Goal: Communication & Community: Share content

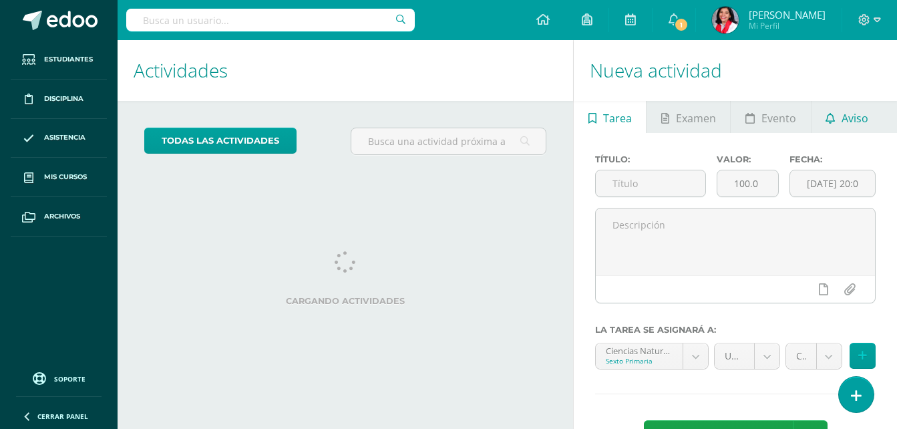
click at [863, 121] on span "Aviso" at bounding box center [855, 118] width 27 height 32
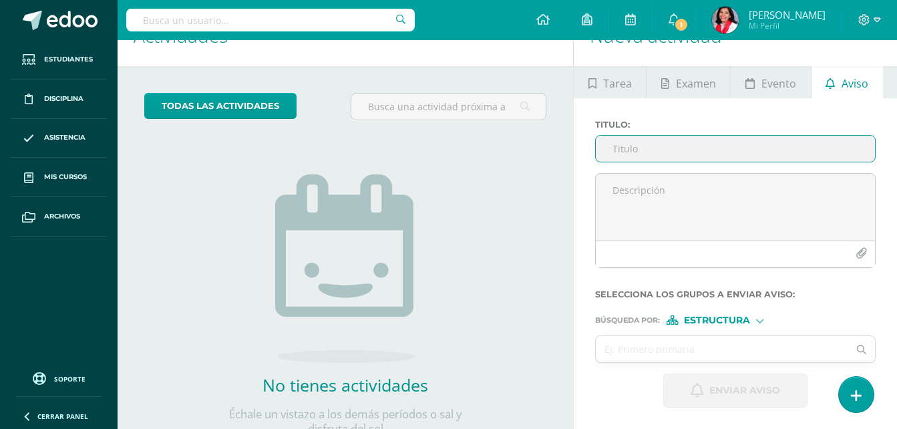
scroll to position [133, 0]
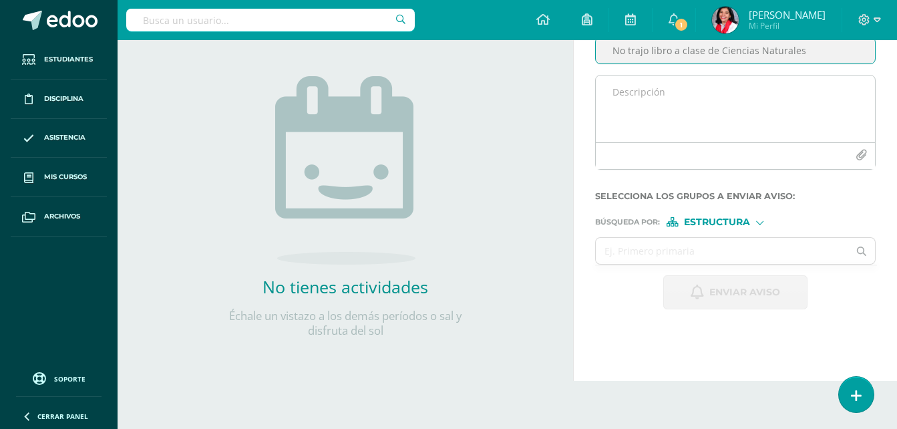
type input "No trajo libro a clase de Ciencias Naturales"
click at [658, 96] on textarea at bounding box center [735, 108] width 279 height 67
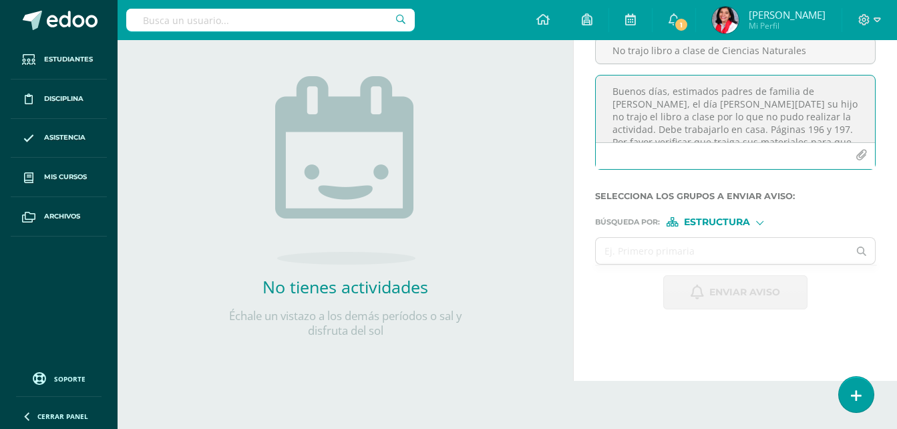
scroll to position [0, 0]
drag, startPoint x: 787, startPoint y: 136, endPoint x: 601, endPoint y: 74, distance: 195.8
click at [601, 74] on div "Titulo : No trajo libro a clase de Ciencias Naturales Buenos días, estimados pa…" at bounding box center [735, 100] width 291 height 159
type textarea "Buenos días, estimados padres de familia de [PERSON_NAME], el día [PERSON_NAME]…"
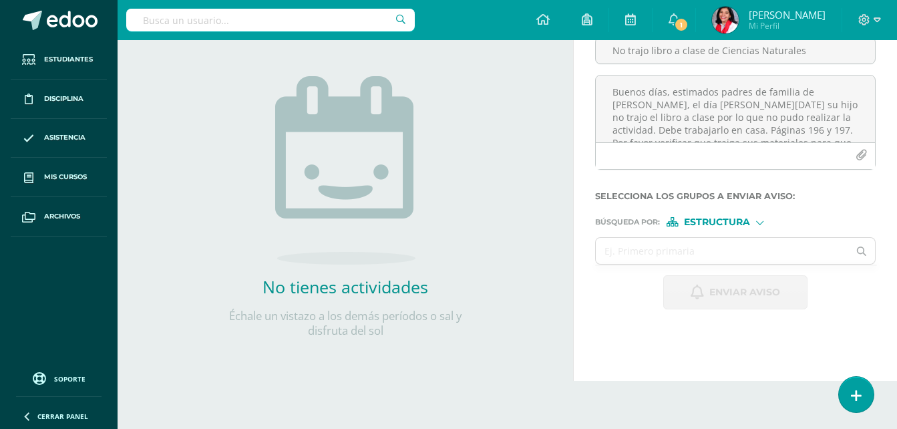
click at [601, 74] on div "Titulo : No trajo libro a clase de Ciencias Naturales" at bounding box center [735, 47] width 291 height 53
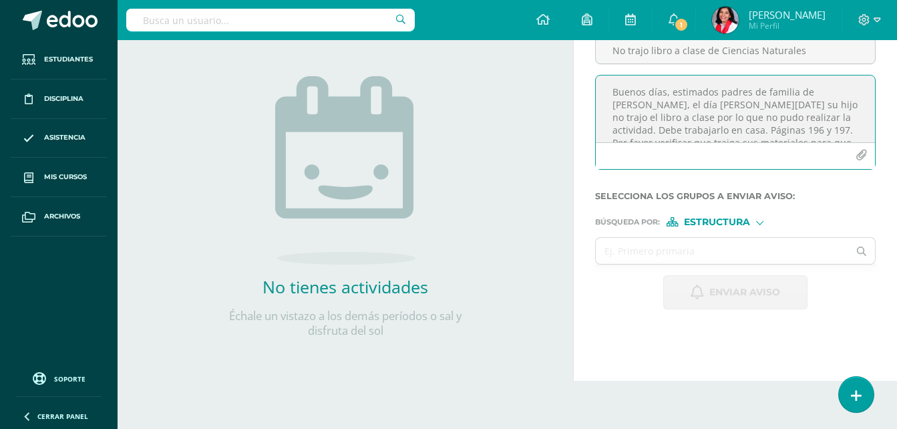
scroll to position [29, 0]
drag, startPoint x: 611, startPoint y: 90, endPoint x: 776, endPoint y: 174, distance: 184.6
click at [776, 174] on div "Buenos días, estimados padres de familia de [PERSON_NAME], el día [PERSON_NAME]…" at bounding box center [735, 128] width 291 height 106
click at [759, 223] on div at bounding box center [759, 221] width 7 height 7
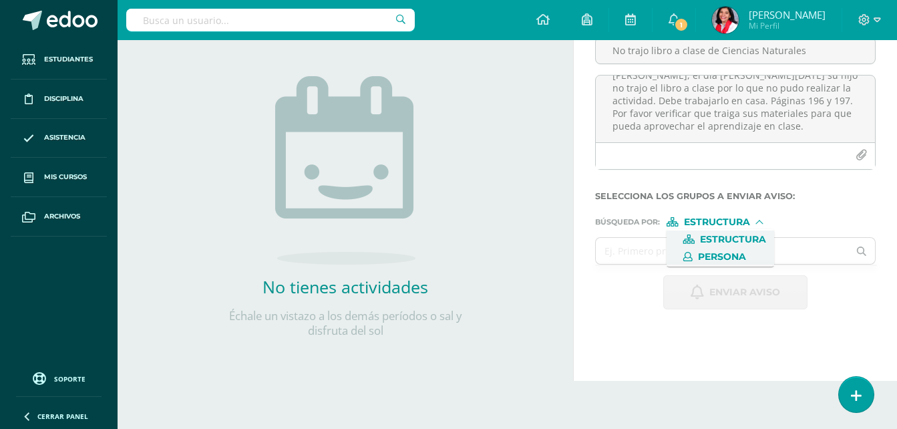
click at [742, 253] on span "Persona" at bounding box center [722, 256] width 48 height 7
click at [723, 254] on input "text" at bounding box center [722, 251] width 253 height 26
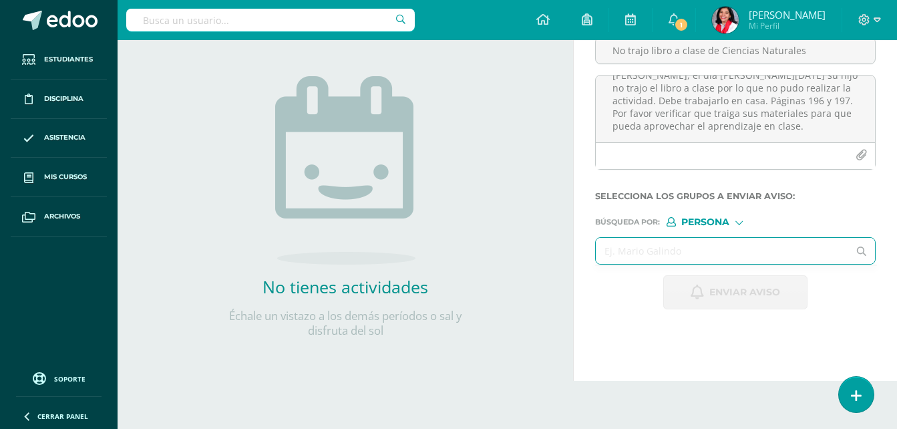
click at [723, 253] on input "text" at bounding box center [722, 251] width 253 height 26
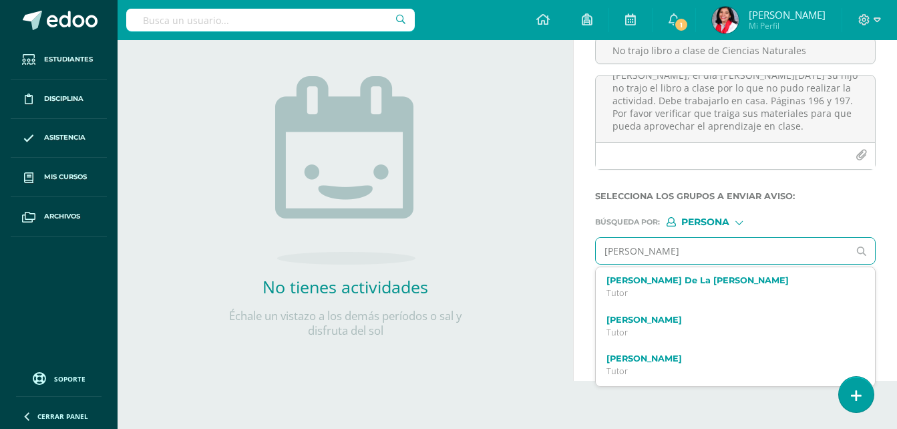
type input "[PERSON_NAME]"
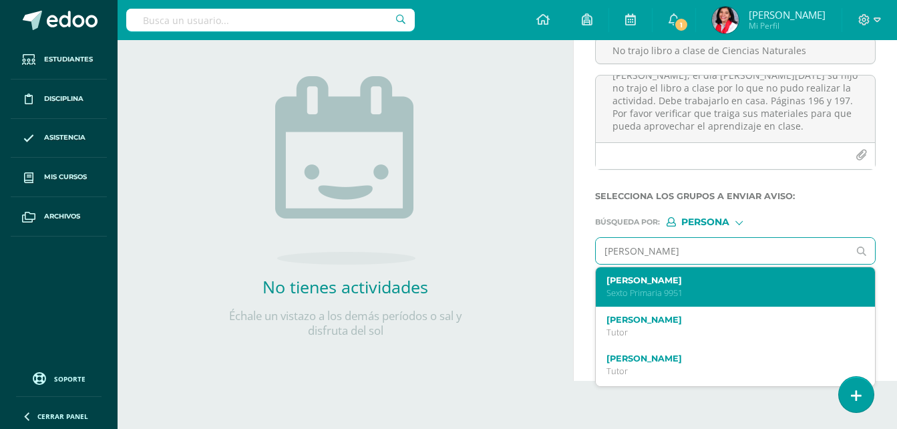
click at [706, 272] on div "[PERSON_NAME] Sexto Primaria 9951" at bounding box center [735, 286] width 279 height 39
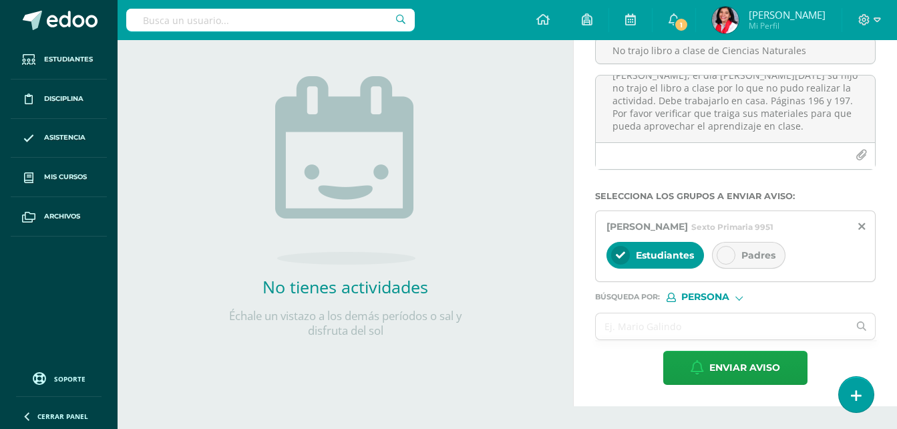
click at [728, 259] on icon at bounding box center [725, 255] width 9 height 9
click at [619, 259] on icon at bounding box center [620, 255] width 9 height 9
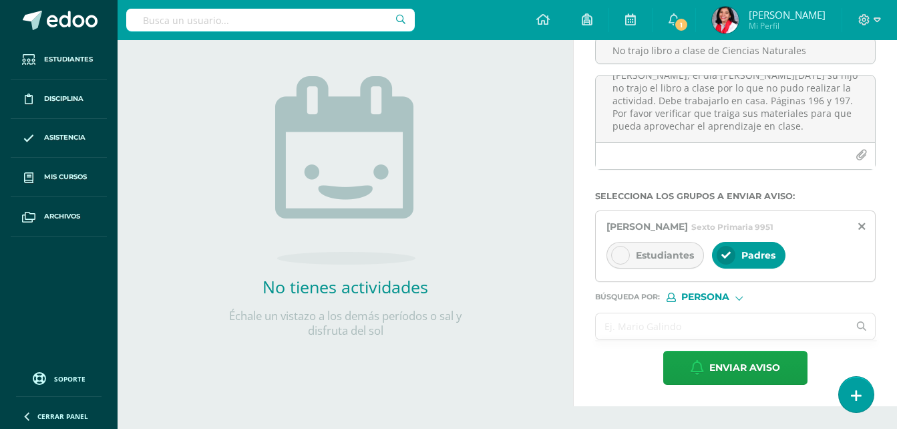
click at [622, 329] on input "text" at bounding box center [722, 326] width 253 height 26
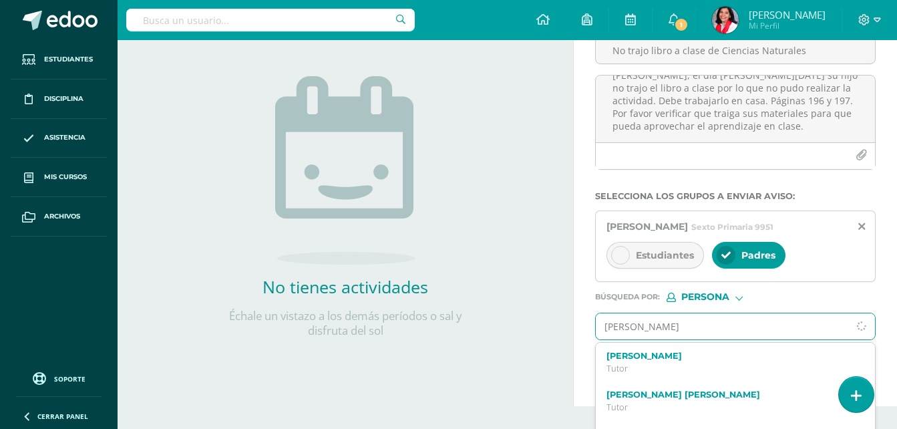
type input "[PERSON_NAME]"
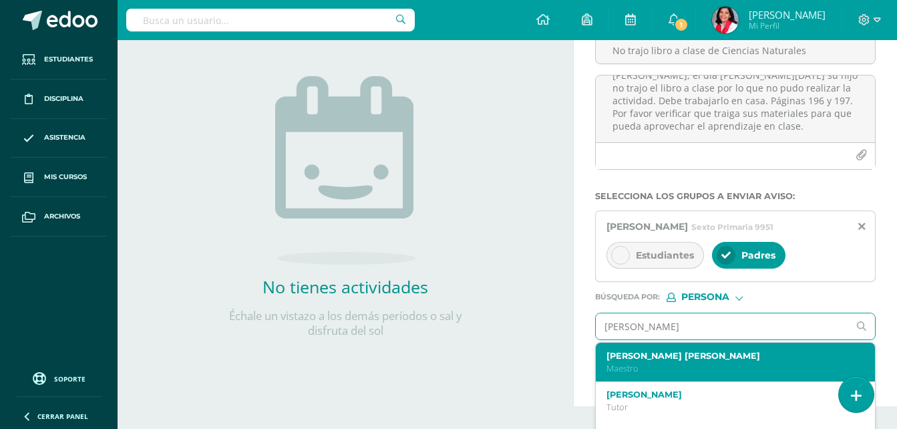
click at [665, 357] on label "[PERSON_NAME] [PERSON_NAME]" at bounding box center [730, 356] width 247 height 10
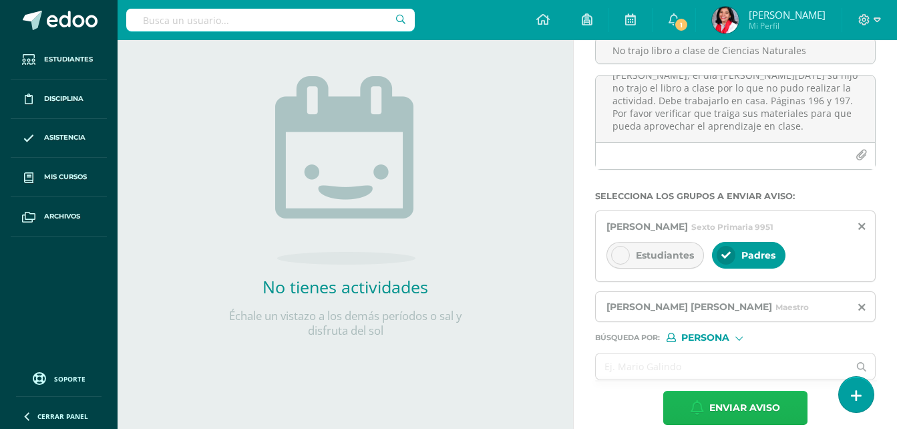
click at [768, 410] on span "Enviar aviso" at bounding box center [744, 407] width 71 height 33
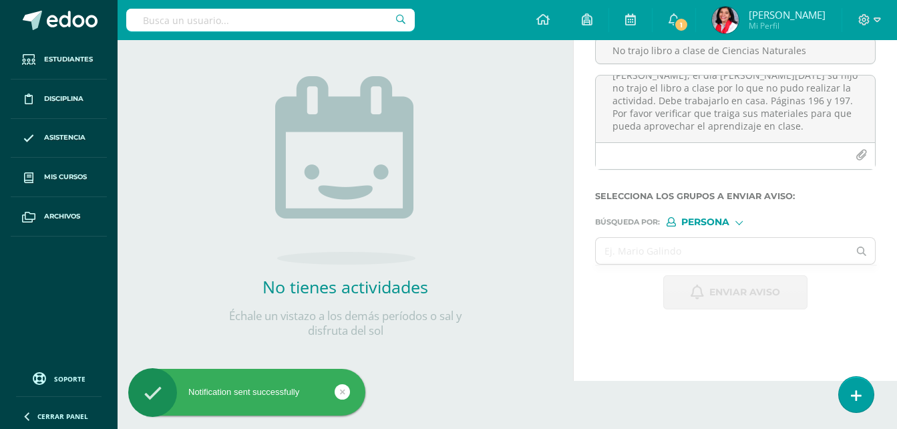
scroll to position [0, 0]
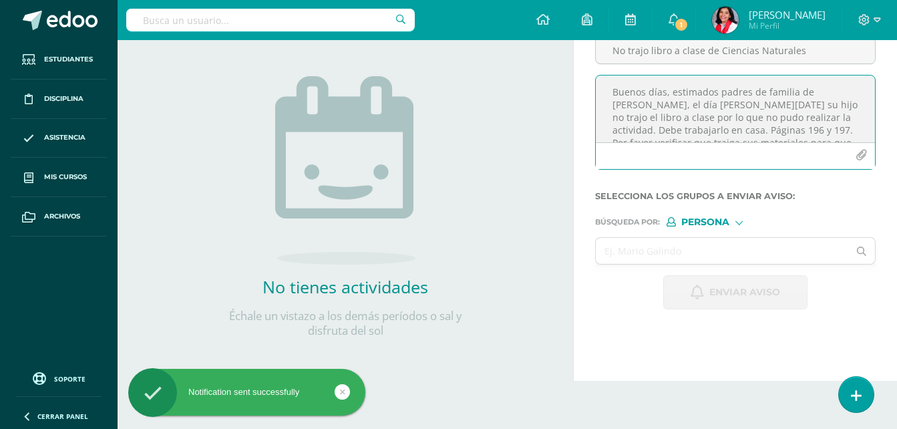
click at [659, 94] on textarea "Buenos días, estimados padres de familia de [PERSON_NAME], el día [PERSON_NAME]…" at bounding box center [735, 108] width 279 height 67
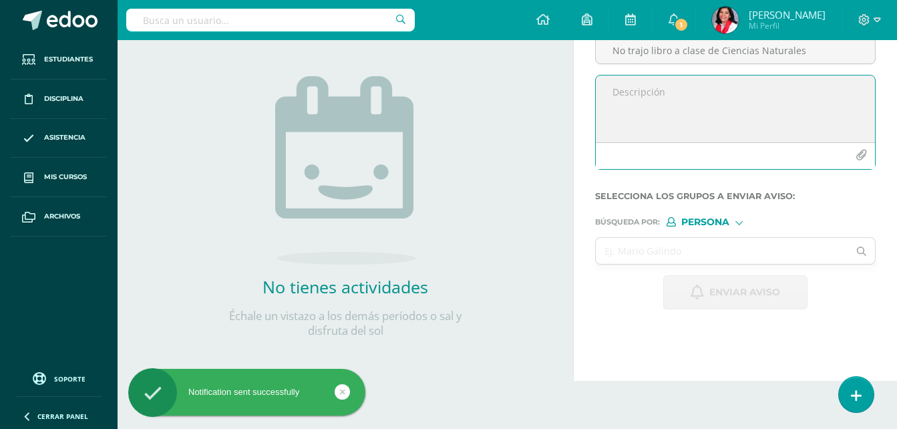
paste textarea "Buenos días, estimados padres de familia de [PERSON_NAME], el día [PERSON_NAME]…"
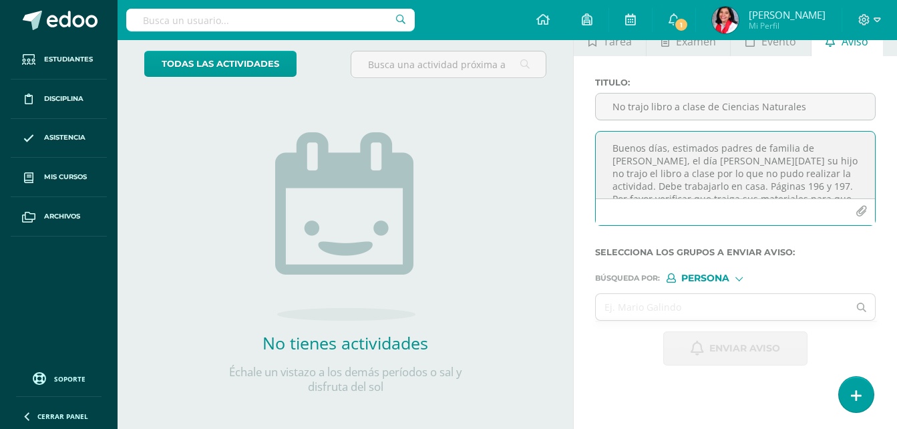
scroll to position [75, 0]
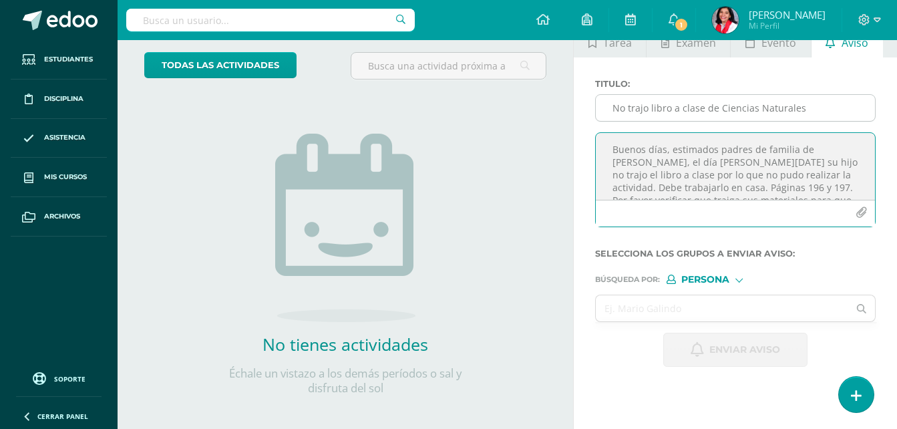
type textarea "Buenos días, estimados padres de familia de [PERSON_NAME], el día [PERSON_NAME]…"
click at [630, 108] on input "No trajo libro a clase de Ciencias Naturales" at bounding box center [735, 108] width 279 height 26
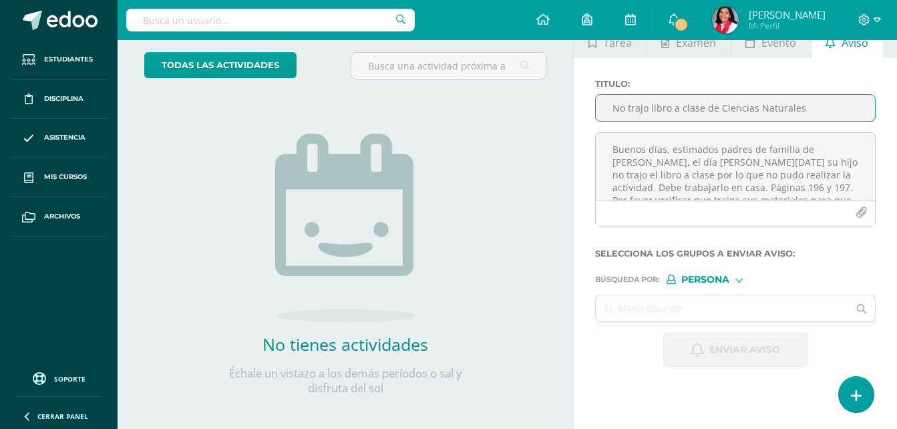
click at [630, 108] on input "No trajo libro a clase de Ciencias Naturales" at bounding box center [735, 108] width 279 height 26
click at [663, 107] on input "No trajo el libro a clase de Ciencias Naturales" at bounding box center [735, 108] width 279 height 26
type input "Libro a clase de Ciencias Naturales"
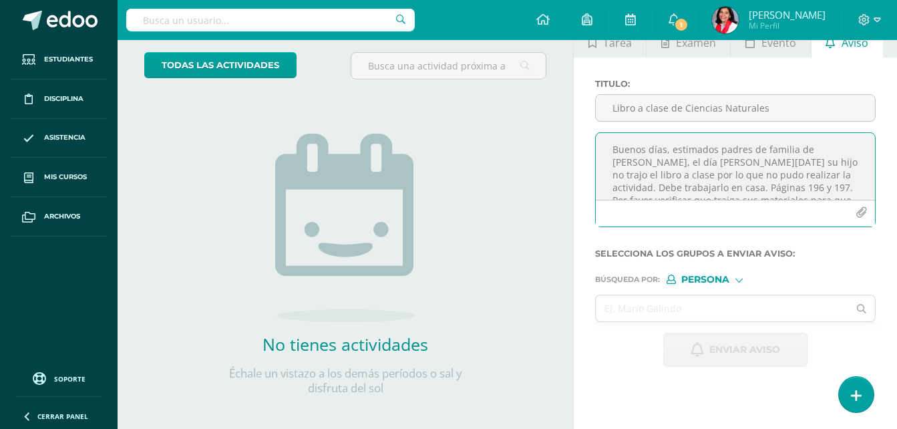
drag, startPoint x: 811, startPoint y: 148, endPoint x: 638, endPoint y: 163, distance: 173.6
click at [638, 163] on textarea "Buenos días, estimados padres de familia de [PERSON_NAME], el día [PERSON_NAME]…" at bounding box center [735, 166] width 279 height 67
click at [738, 162] on textarea "Buenos días, estimados padres de familia de [PERSON_NAME] , el día [PERSON_NAME…" at bounding box center [735, 166] width 279 height 67
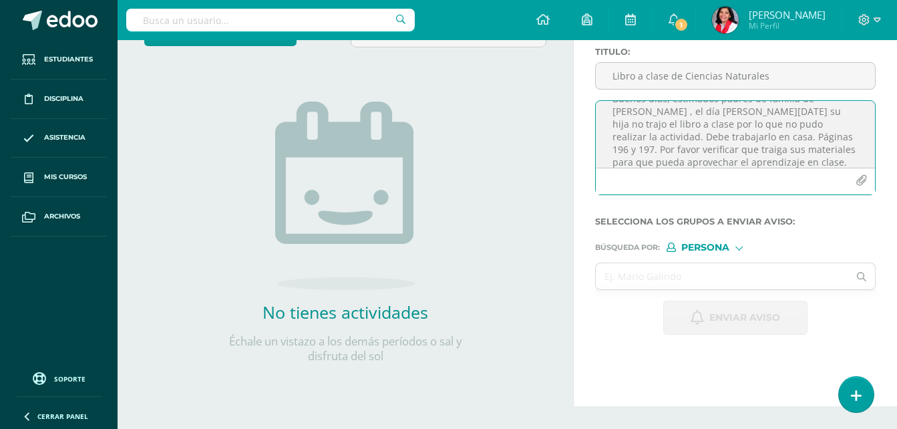
scroll to position [29, 0]
type textarea "Buenos días, estimados padres de familia de [PERSON_NAME] , el día [PERSON_NAME…"
click at [661, 273] on input "text" at bounding box center [722, 276] width 253 height 26
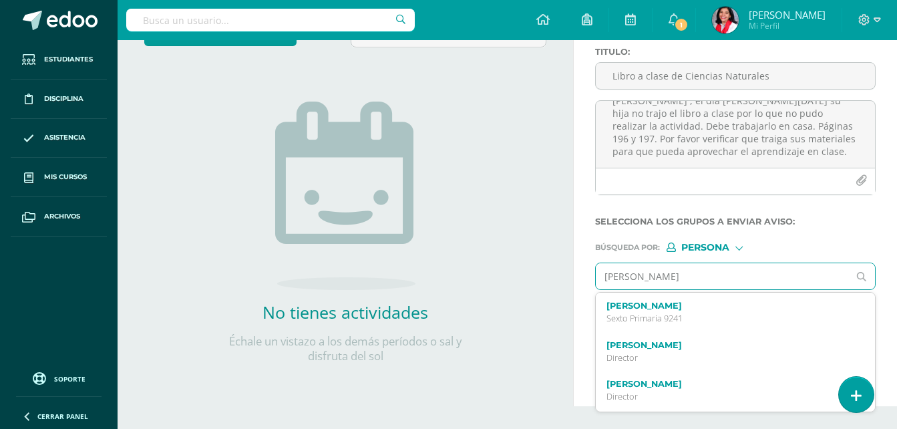
type input "[PERSON_NAME]"
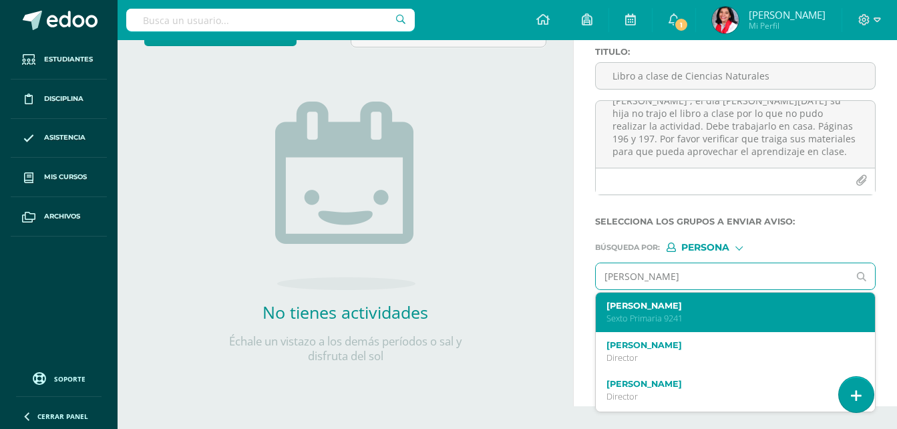
click at [660, 308] on label "[PERSON_NAME]" at bounding box center [730, 306] width 247 height 10
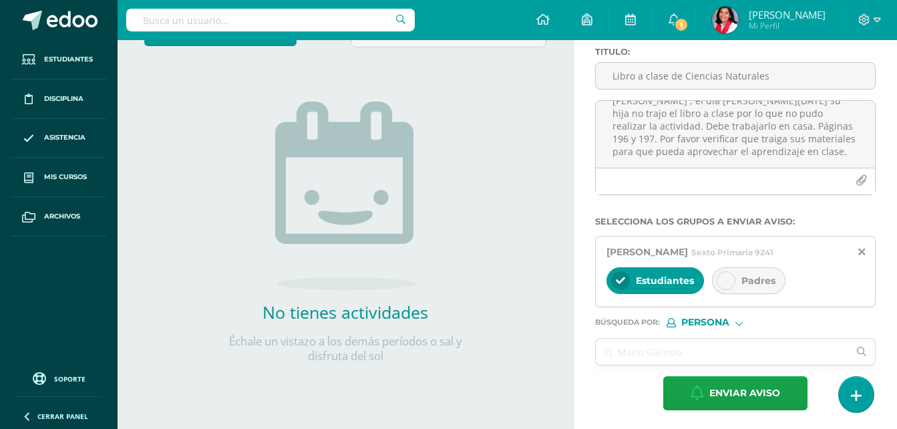
click at [728, 277] on icon at bounding box center [725, 280] width 9 height 9
click at [619, 279] on icon at bounding box center [620, 280] width 9 height 9
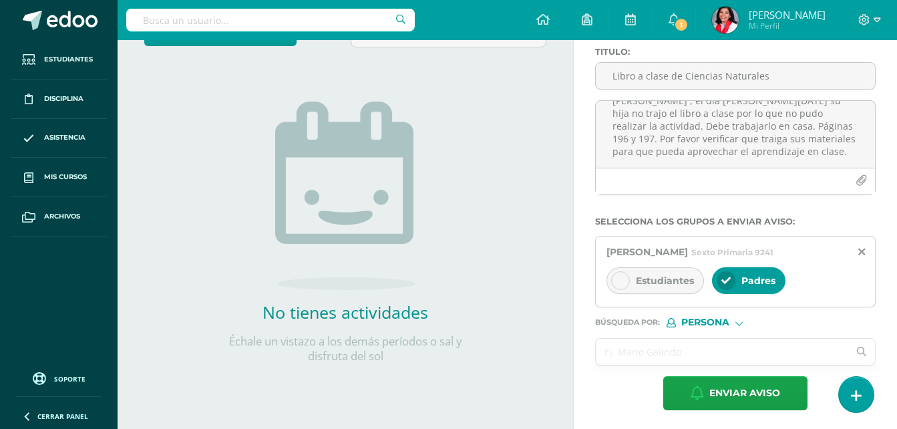
click at [621, 351] on input "text" at bounding box center [722, 352] width 253 height 26
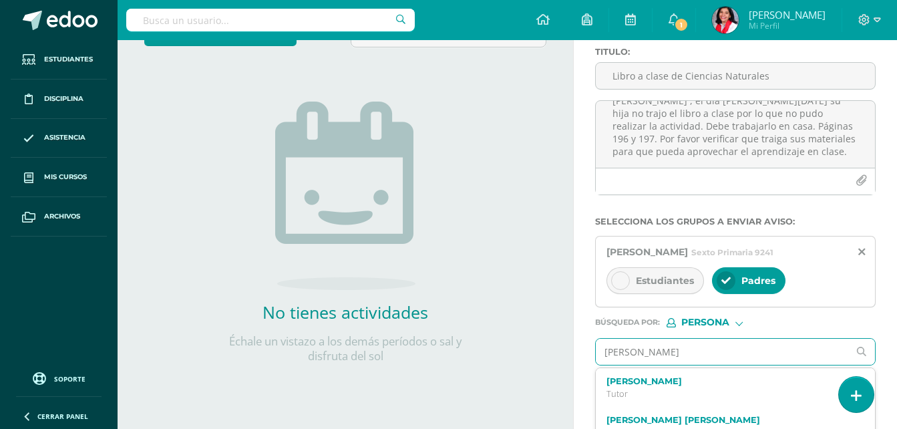
type input "[PERSON_NAME]"
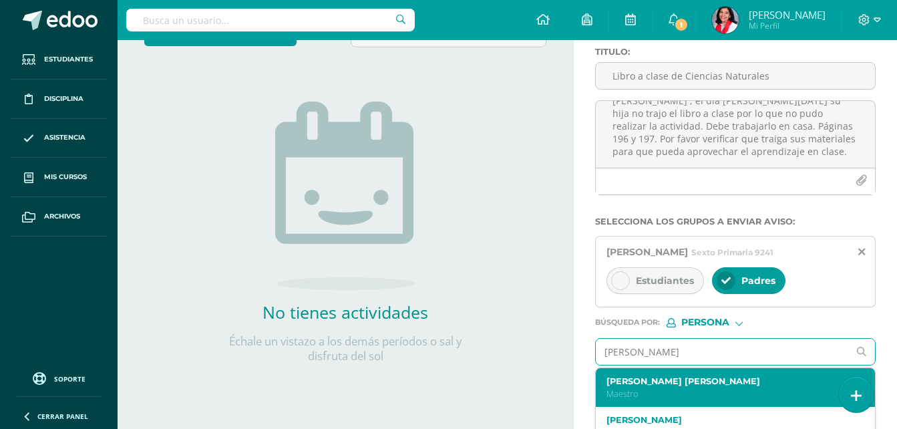
click at [635, 381] on label "[PERSON_NAME] [PERSON_NAME]" at bounding box center [730, 381] width 247 height 10
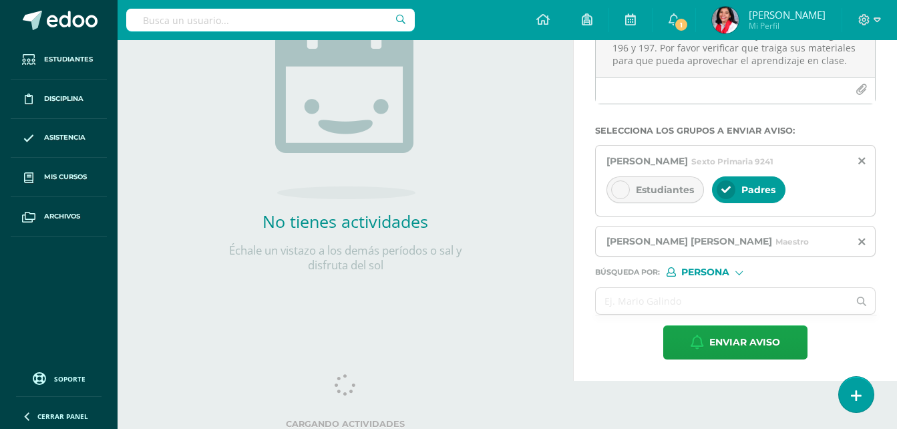
scroll to position [204, 0]
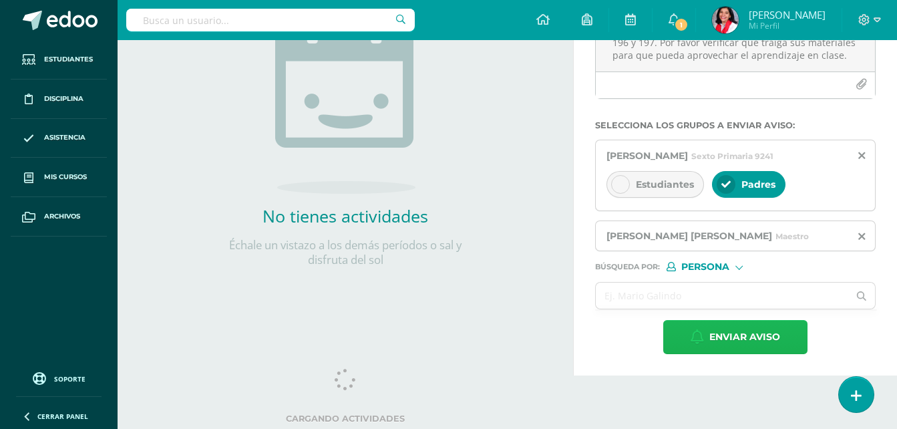
click at [773, 349] on span "Enviar aviso" at bounding box center [744, 337] width 71 height 33
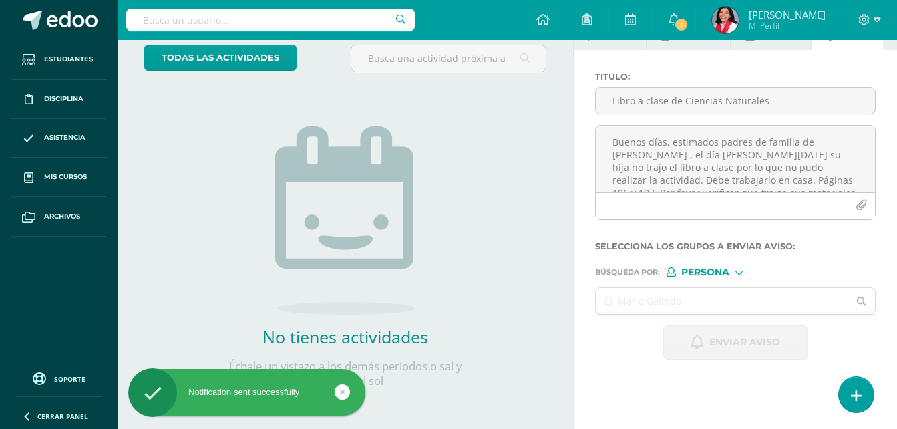
scroll to position [0, 0]
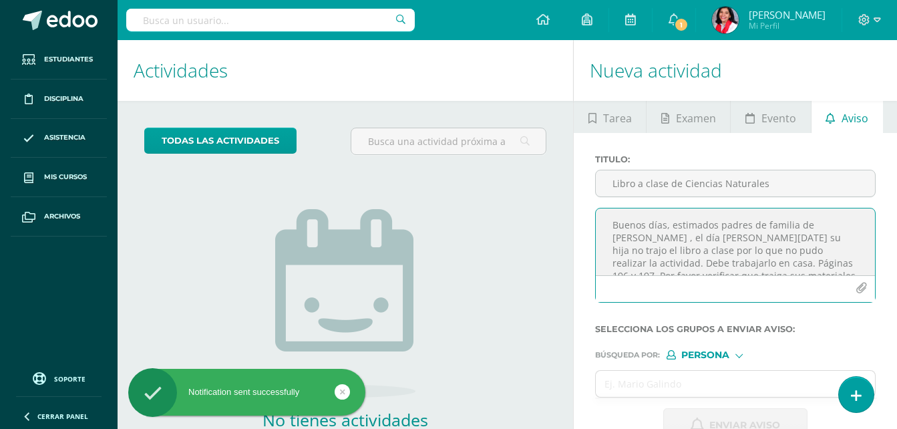
click at [622, 229] on textarea "Buenos días, estimados padres de familia de [PERSON_NAME] , el día [PERSON_NAME…" at bounding box center [735, 241] width 279 height 67
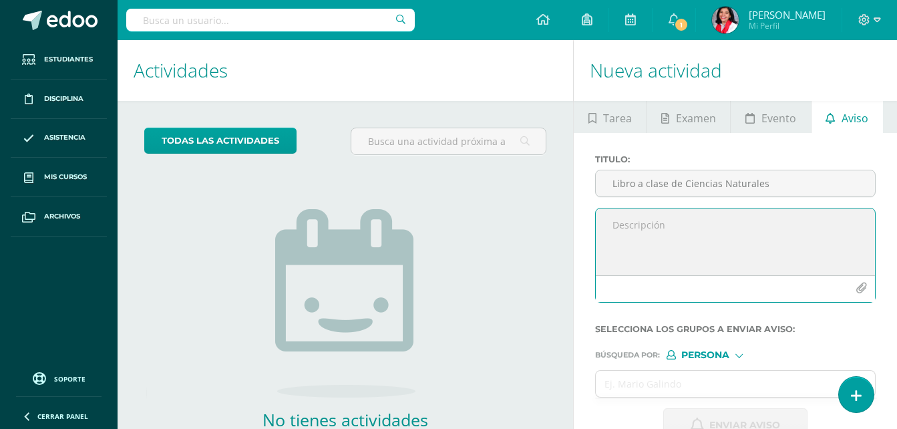
paste textarea "Buenos días, estimados padres de familia de [PERSON_NAME], el día [PERSON_NAME]…"
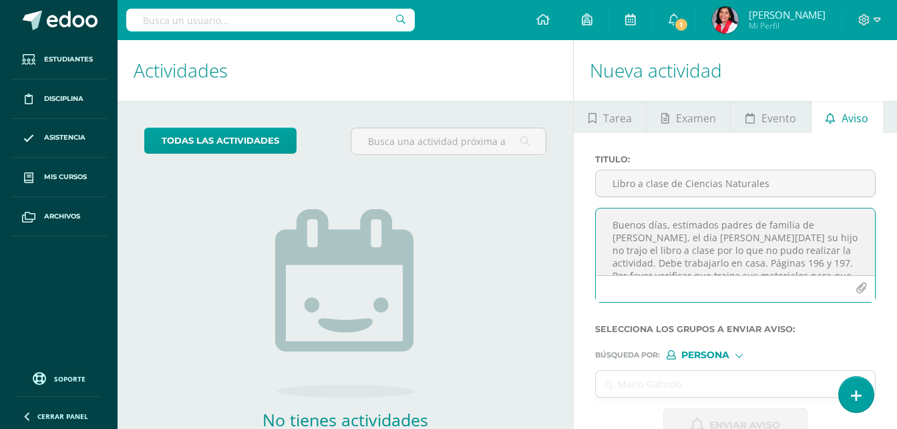
scroll to position [19, 0]
click at [622, 229] on textarea "Buenos días, estimados padres de familia de [PERSON_NAME], el día [PERSON_NAME]…" at bounding box center [735, 241] width 279 height 67
type textarea "Buenos días, estimados padres de familia de [PERSON_NAME], el día [PERSON_NAME]…"
click at [613, 177] on input "Libro a clase de Ciencias Naturales" at bounding box center [735, 183] width 279 height 26
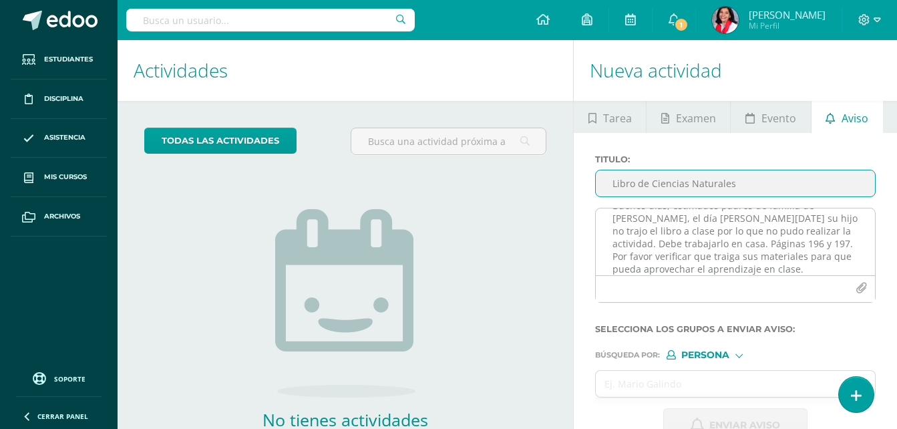
type input "Libro de Ciencias Naturales"
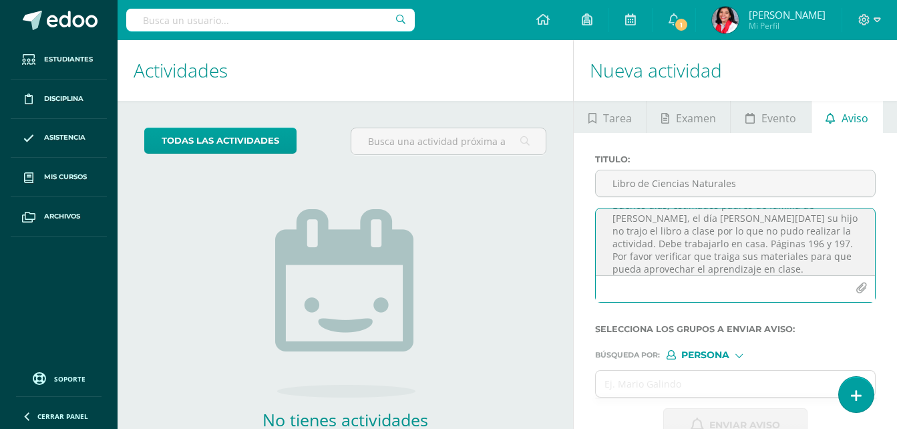
scroll to position [0, 0]
drag, startPoint x: 812, startPoint y: 226, endPoint x: 638, endPoint y: 237, distance: 174.7
click at [638, 237] on textarea "Buenos días, estimados padres de familia de [PERSON_NAME], el día [PERSON_NAME]…" at bounding box center [735, 241] width 279 height 67
type textarea "Buenos días, estimados padres de familia de [PERSON_NAME], el día [PERSON_NAME]…"
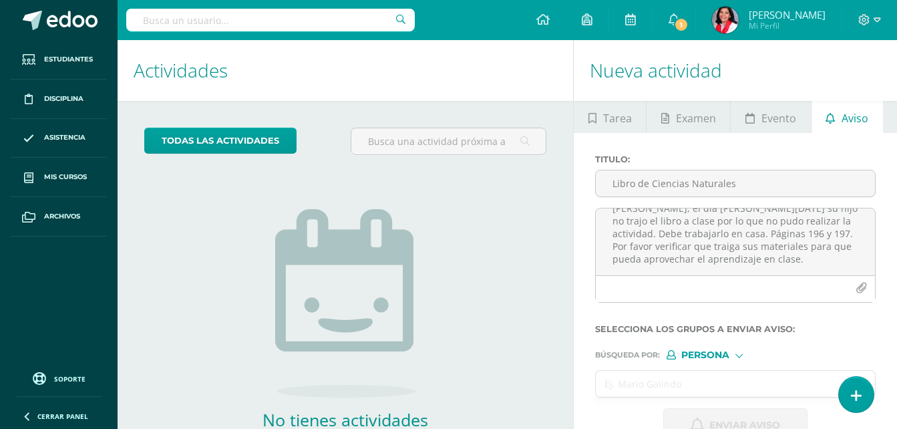
click at [657, 382] on input "text" at bounding box center [722, 384] width 253 height 26
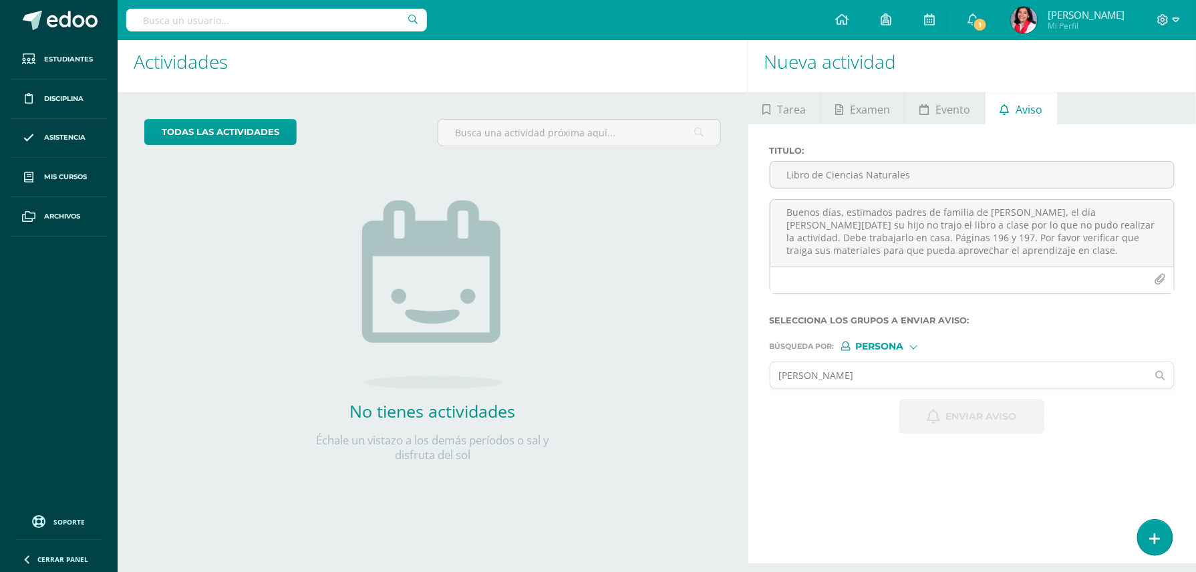
scroll to position [0, 0]
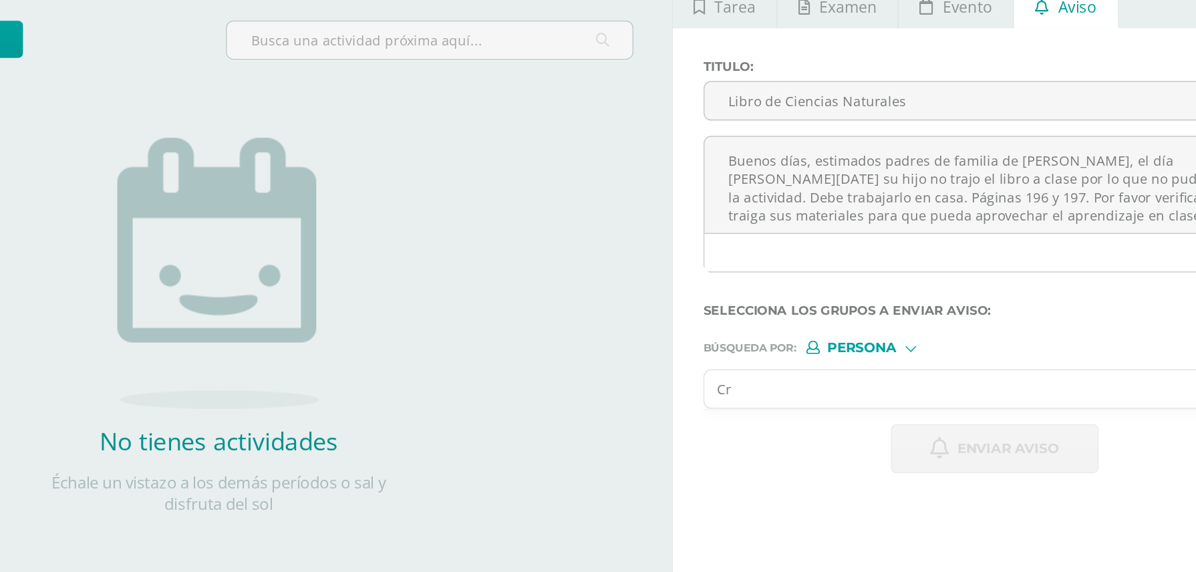
type input "C"
type input "[PERSON_NAME]"
click at [897, 353] on div at bounding box center [913, 354] width 7 height 7
click at [897, 391] on span "Persona" at bounding box center [896, 390] width 48 height 7
click at [893, 385] on input "[PERSON_NAME]" at bounding box center [958, 384] width 377 height 26
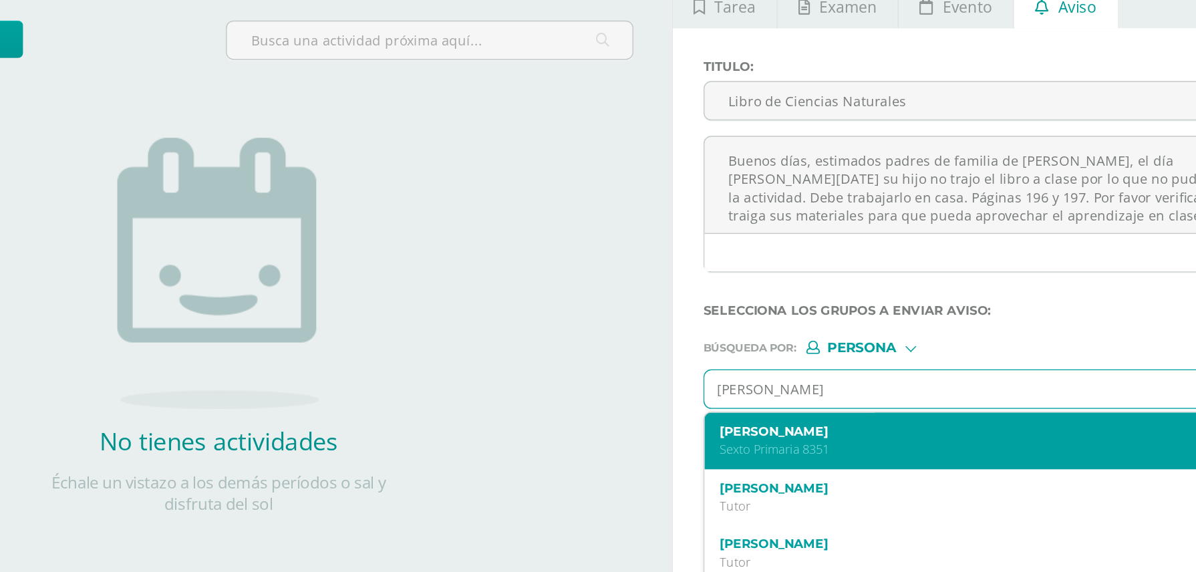
click at [897, 420] on p "Sexto Primaria 8351" at bounding box center [963, 425] width 365 height 11
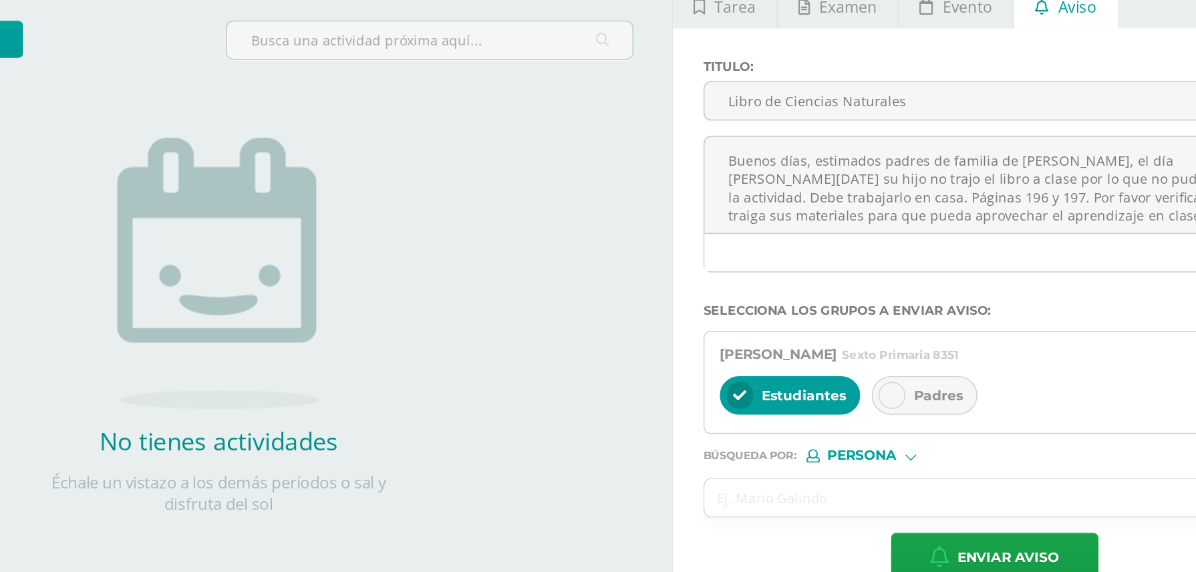
click at [897, 382] on div at bounding box center [900, 388] width 19 height 19
click at [801, 386] on div at bounding box center [795, 388] width 19 height 19
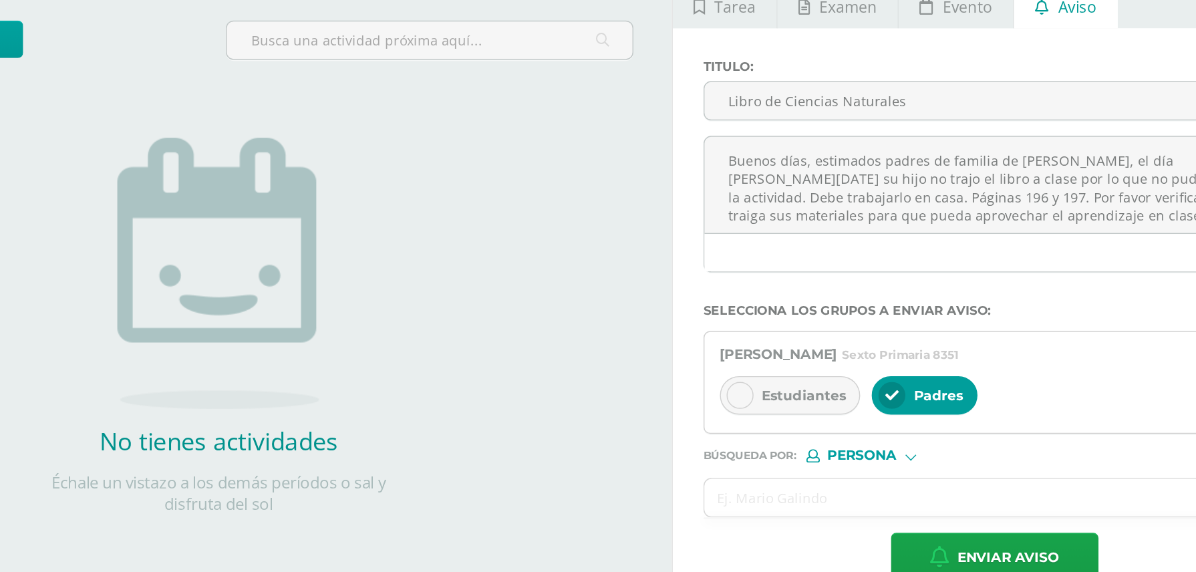
click at [897, 373] on div "Estudiantes Padres" at bounding box center [972, 389] width 382 height 32
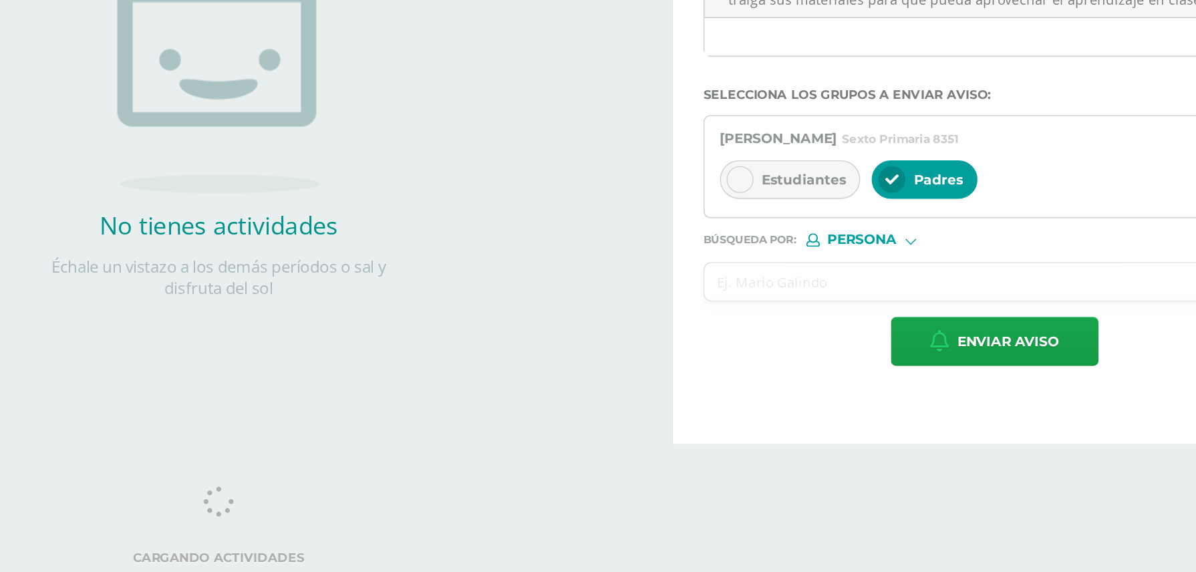
click at [820, 376] on input "text" at bounding box center [958, 370] width 377 height 26
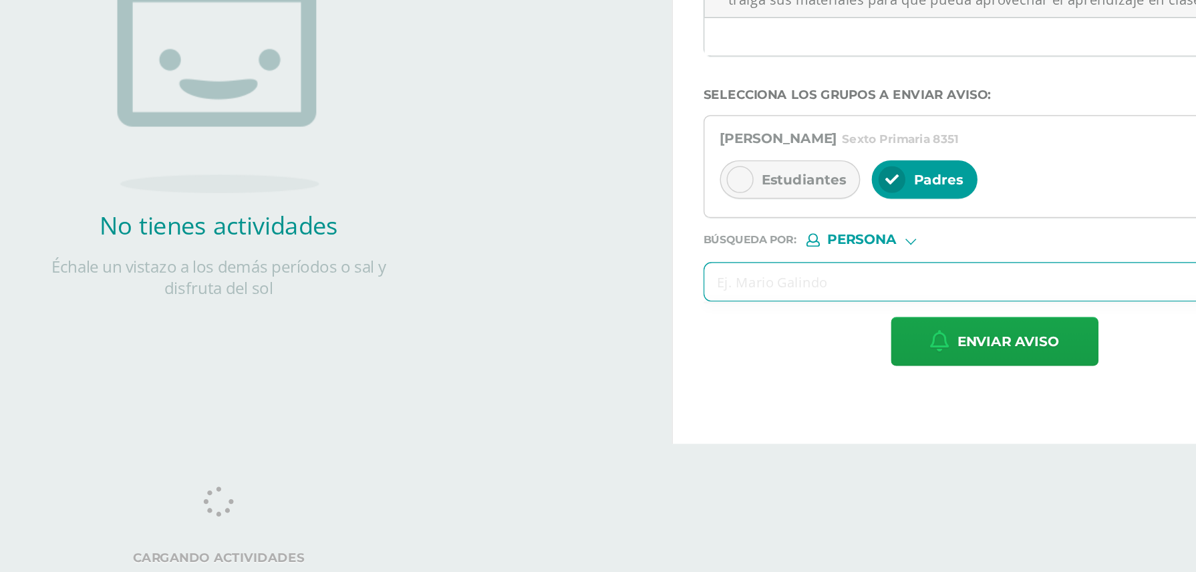
click at [820, 376] on input "text" at bounding box center [958, 370] width 377 height 26
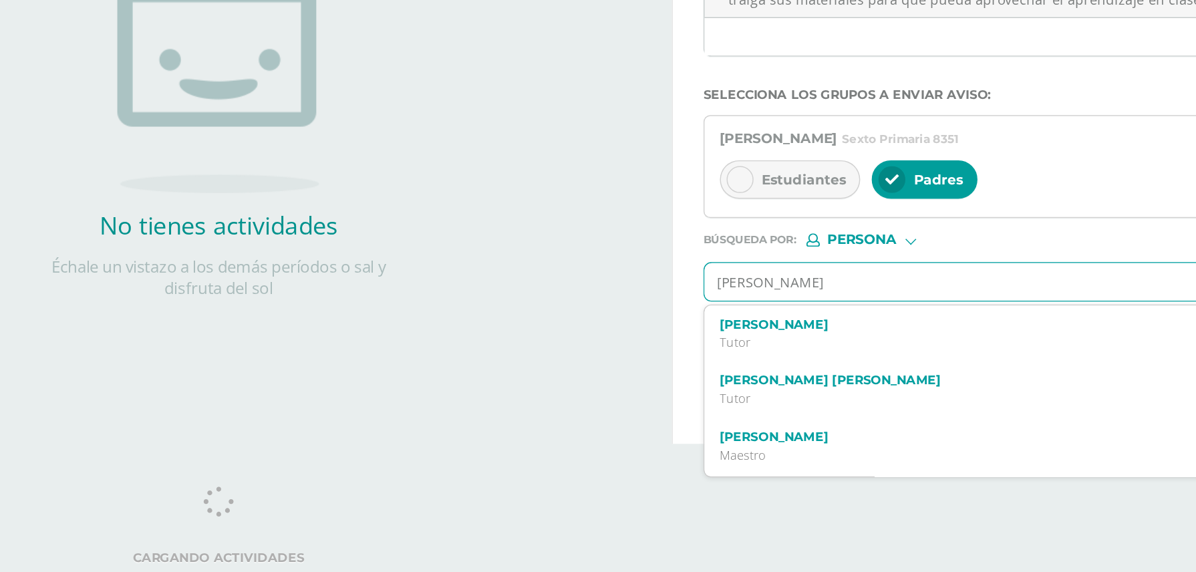
type input "[PERSON_NAME]"
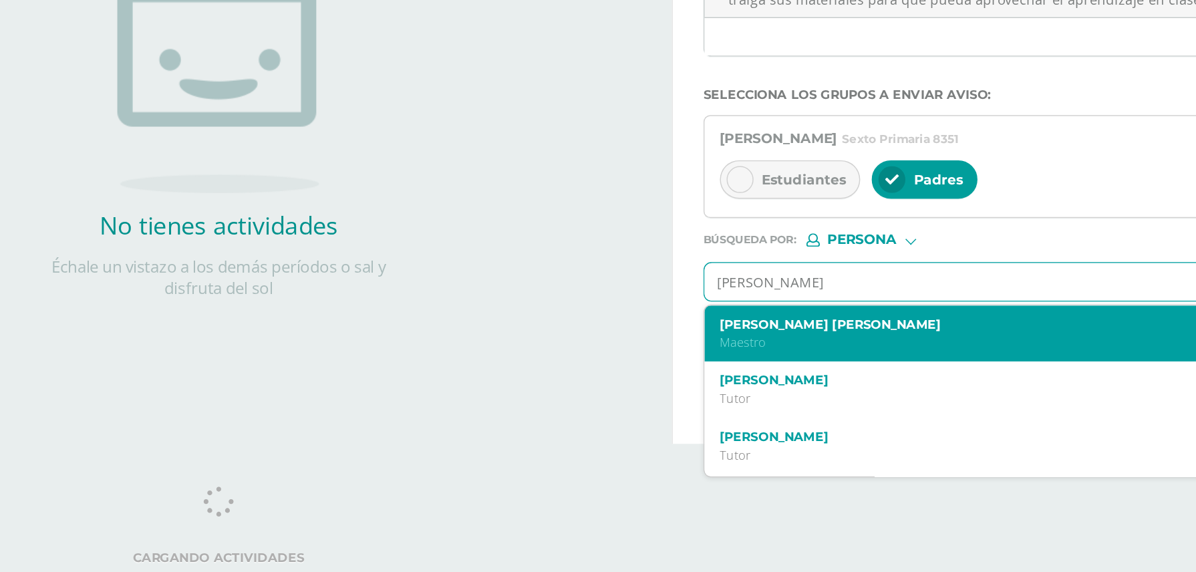
click at [804, 406] on p "Maestro" at bounding box center [963, 411] width 365 height 11
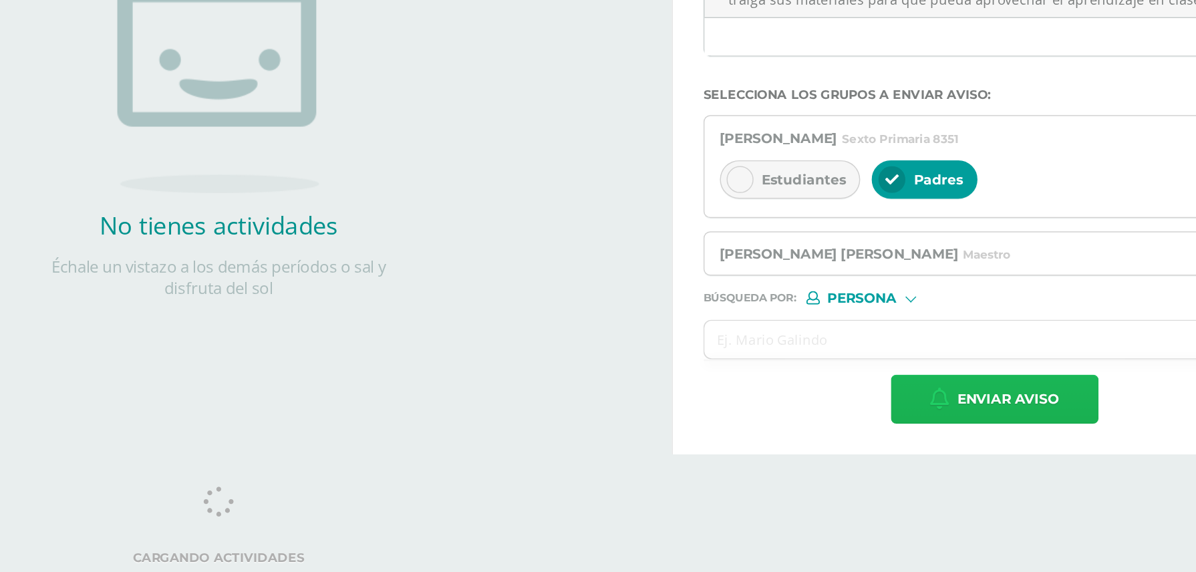
click at [897, 428] on span "Enviar aviso" at bounding box center [981, 451] width 71 height 33
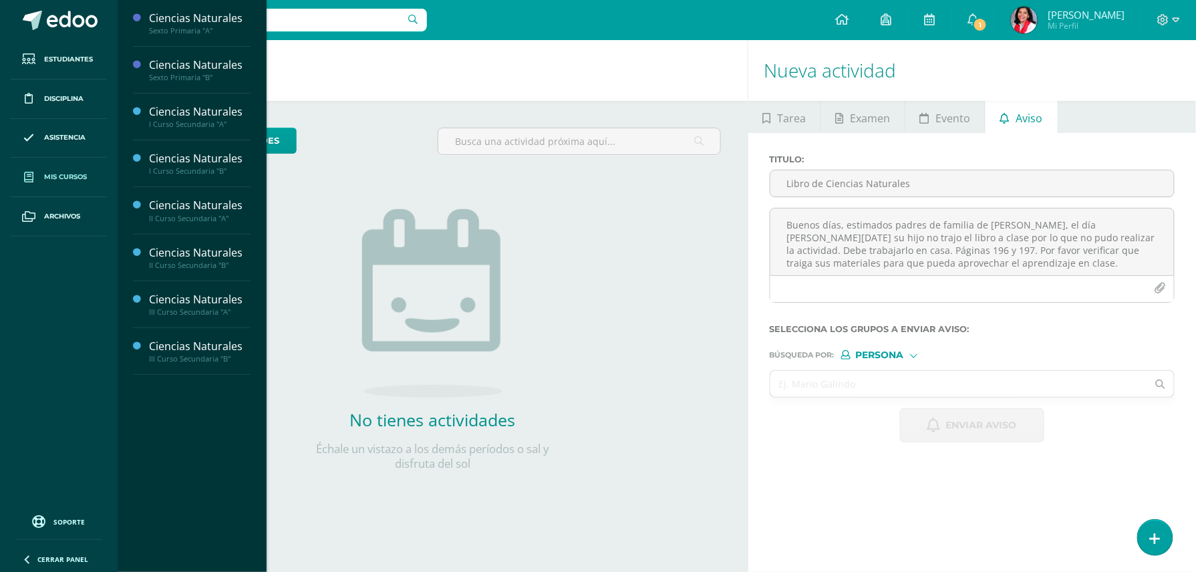
click at [68, 176] on span "Mis cursos" at bounding box center [65, 177] width 43 height 11
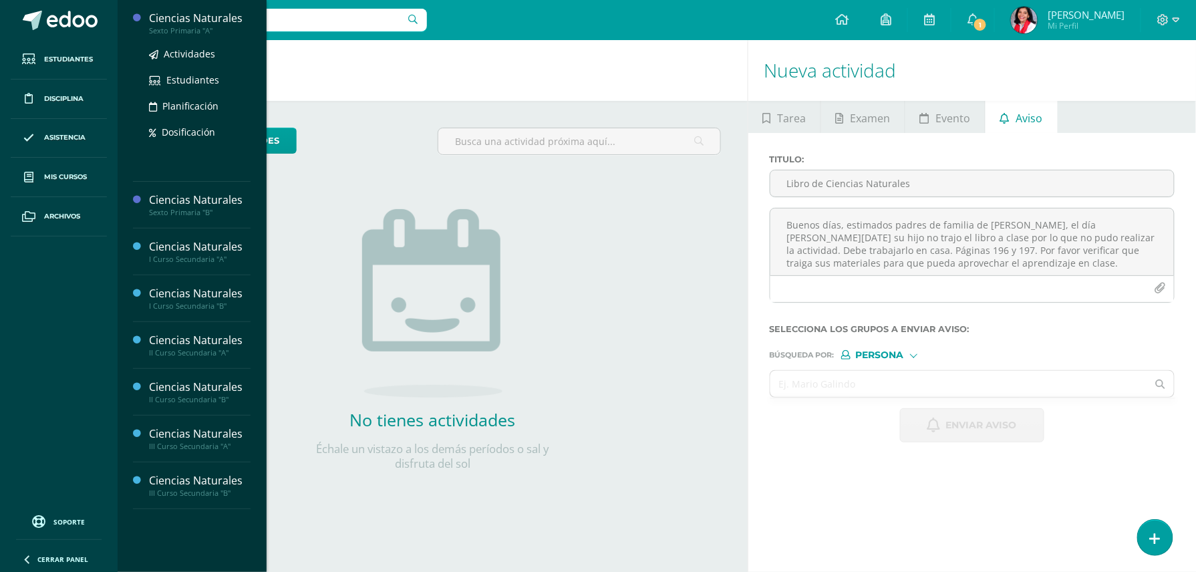
click at [179, 26] on div "Sexto Primaria "A"" at bounding box center [200, 30] width 102 height 9
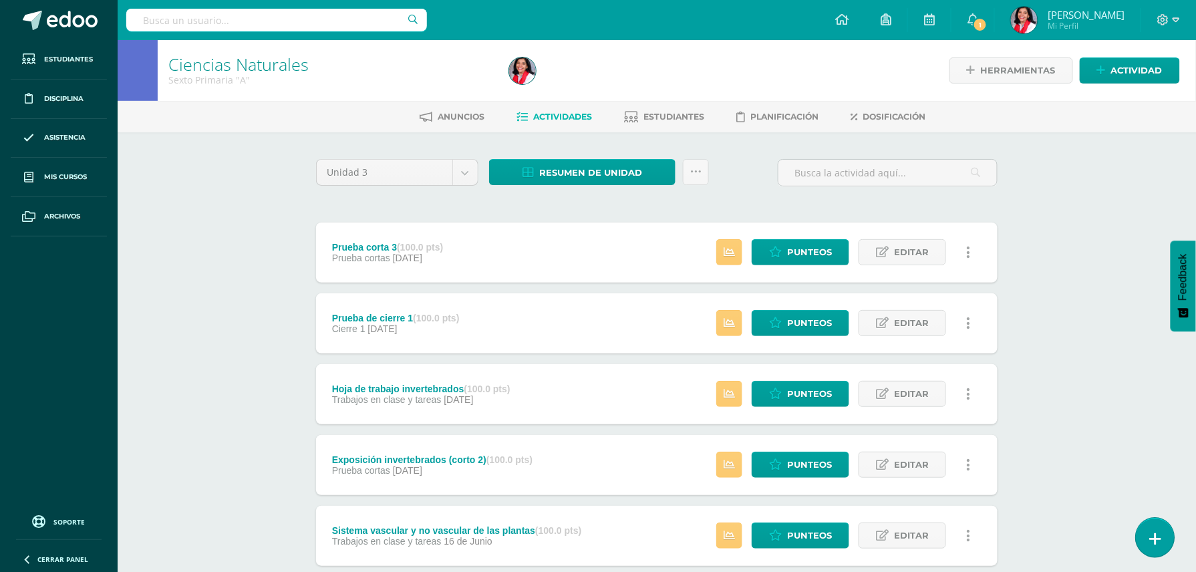
click at [1162, 527] on link at bounding box center [1155, 537] width 38 height 39
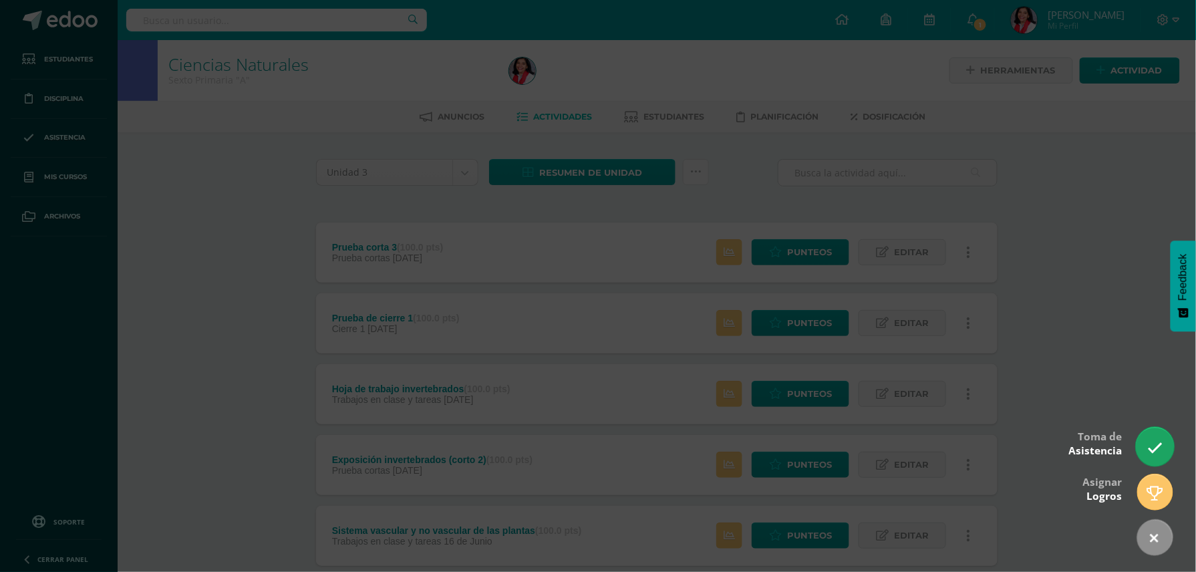
click at [1158, 452] on icon at bounding box center [1154, 447] width 15 height 15
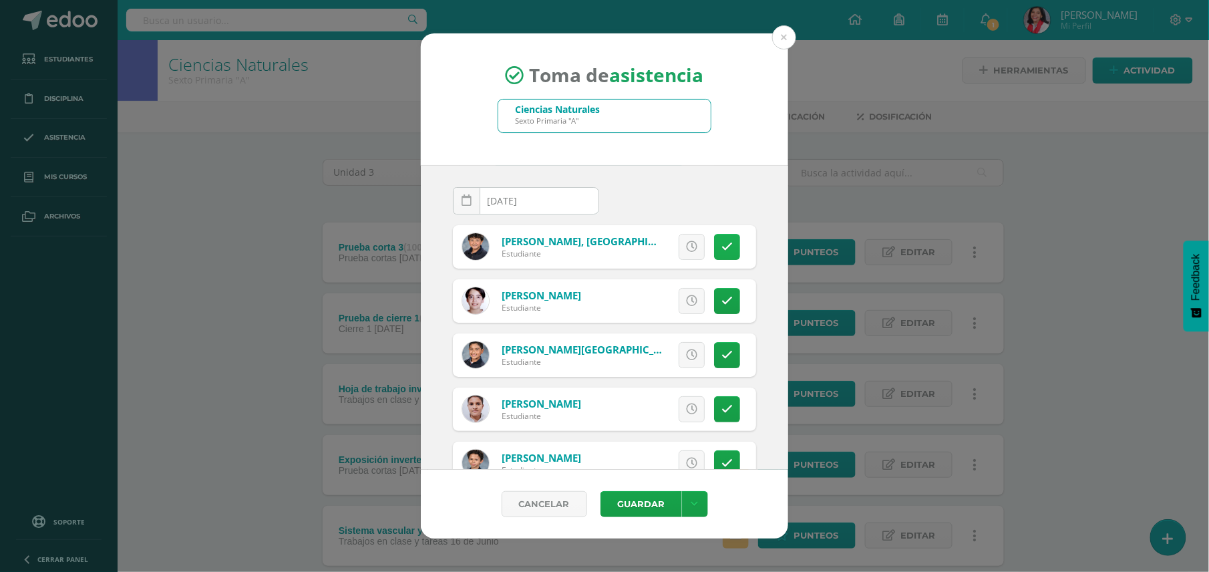
click at [721, 244] on icon at bounding box center [726, 246] width 11 height 11
click at [717, 250] on link at bounding box center [727, 247] width 26 height 26
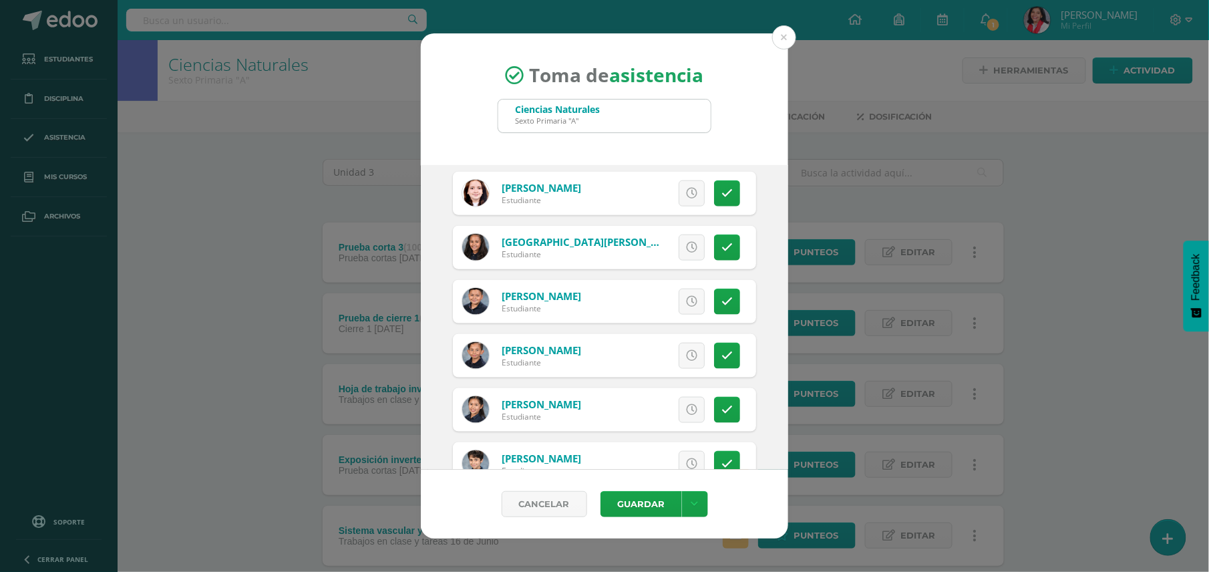
scroll to position [546, 0]
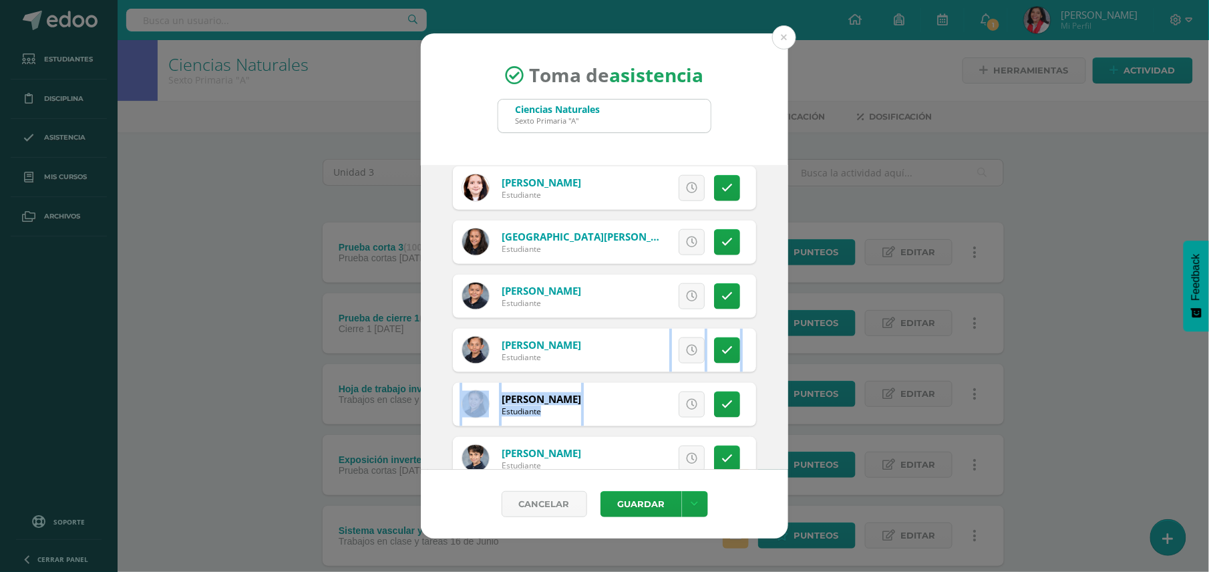
drag, startPoint x: 771, startPoint y: 359, endPoint x: 776, endPoint y: 399, distance: 41.1
click at [776, 399] on div "2025-08-13 August, 2025 Mo Tu We Th Fr Sa Su 28 29 30 31 1 2 3 4 5 6 7 8 9 10 1…" at bounding box center [604, 317] width 367 height 305
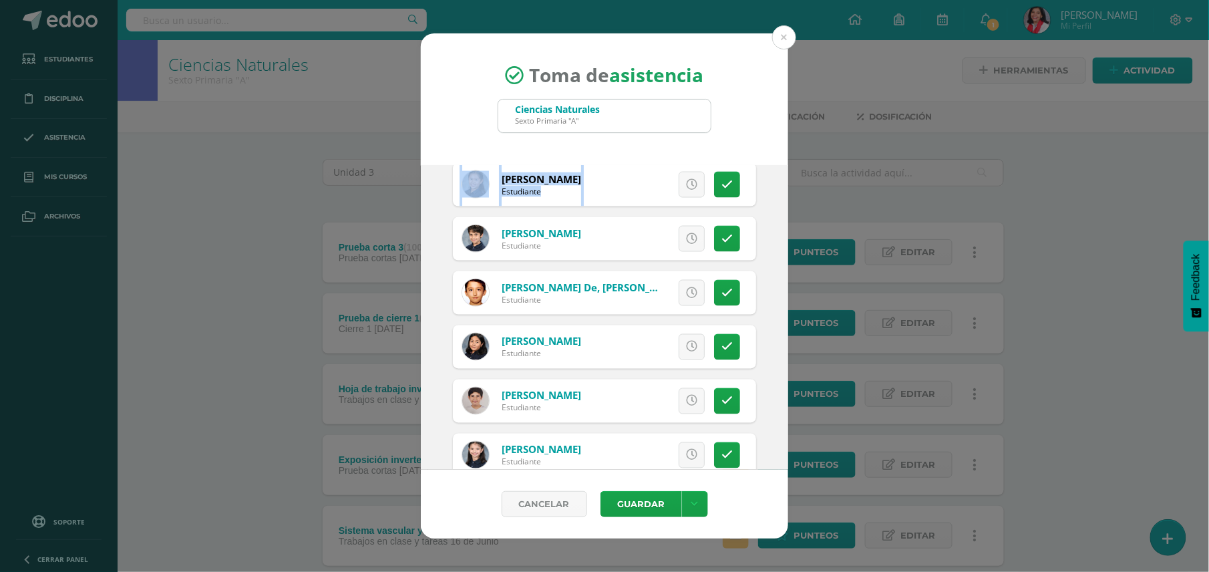
scroll to position [795, 0]
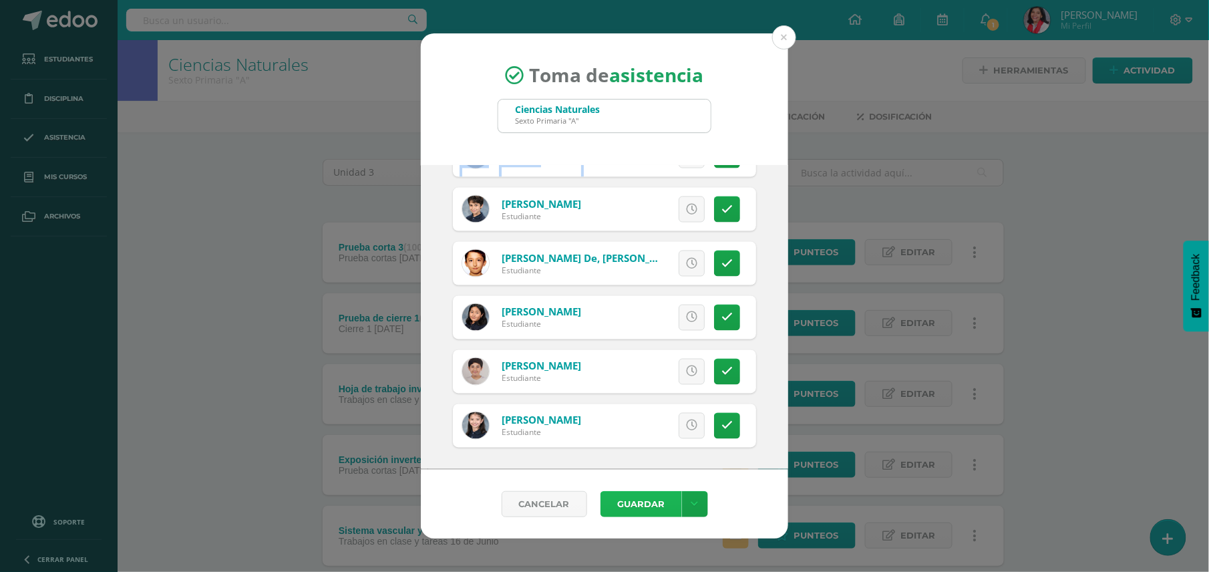
click at [648, 504] on button "Guardar" at bounding box center [642, 504] width 82 height 26
